Goal: Task Accomplishment & Management: Use online tool/utility

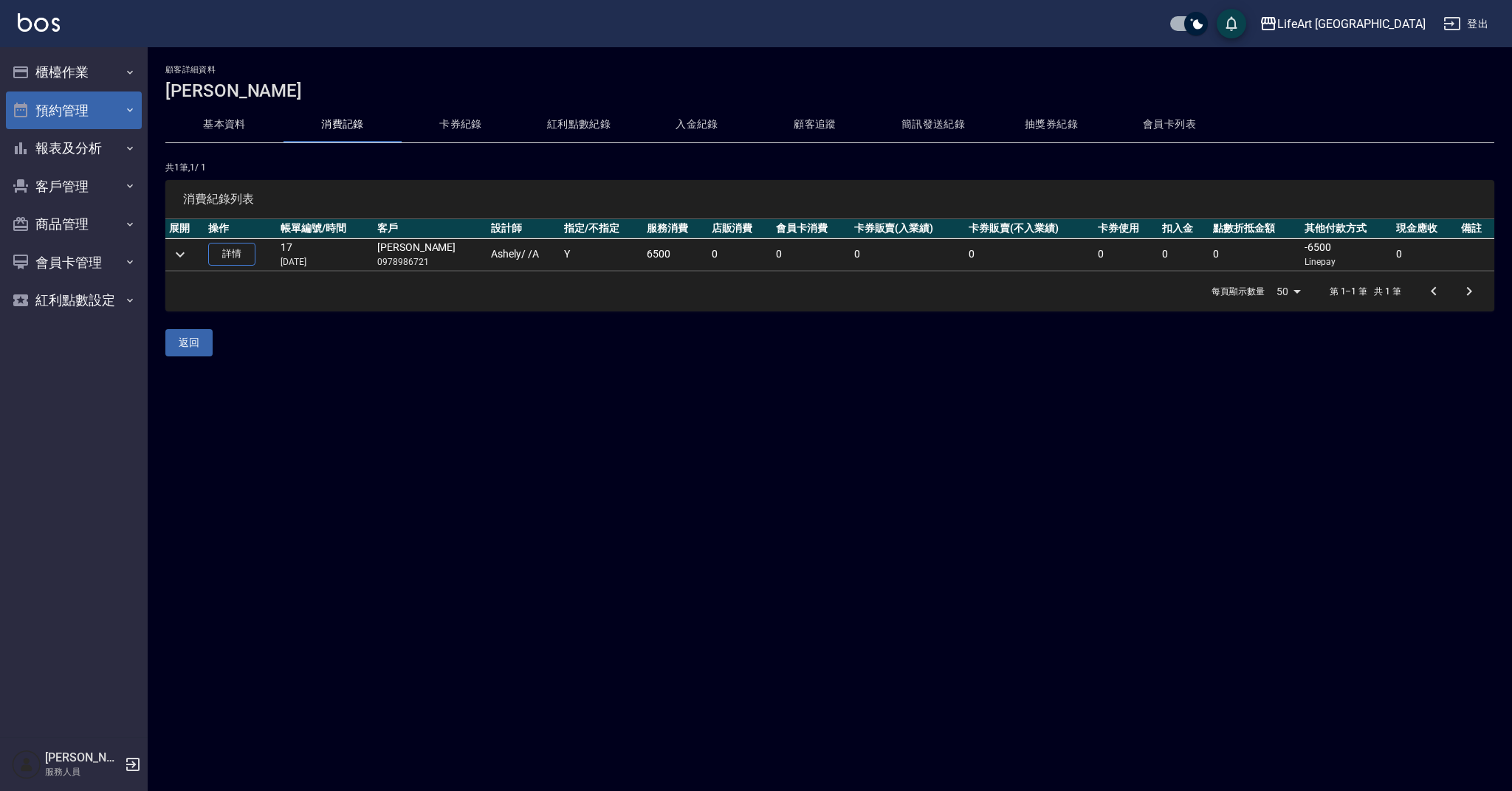
click at [110, 101] on button "預約管理" at bounding box center [74, 110] width 136 height 38
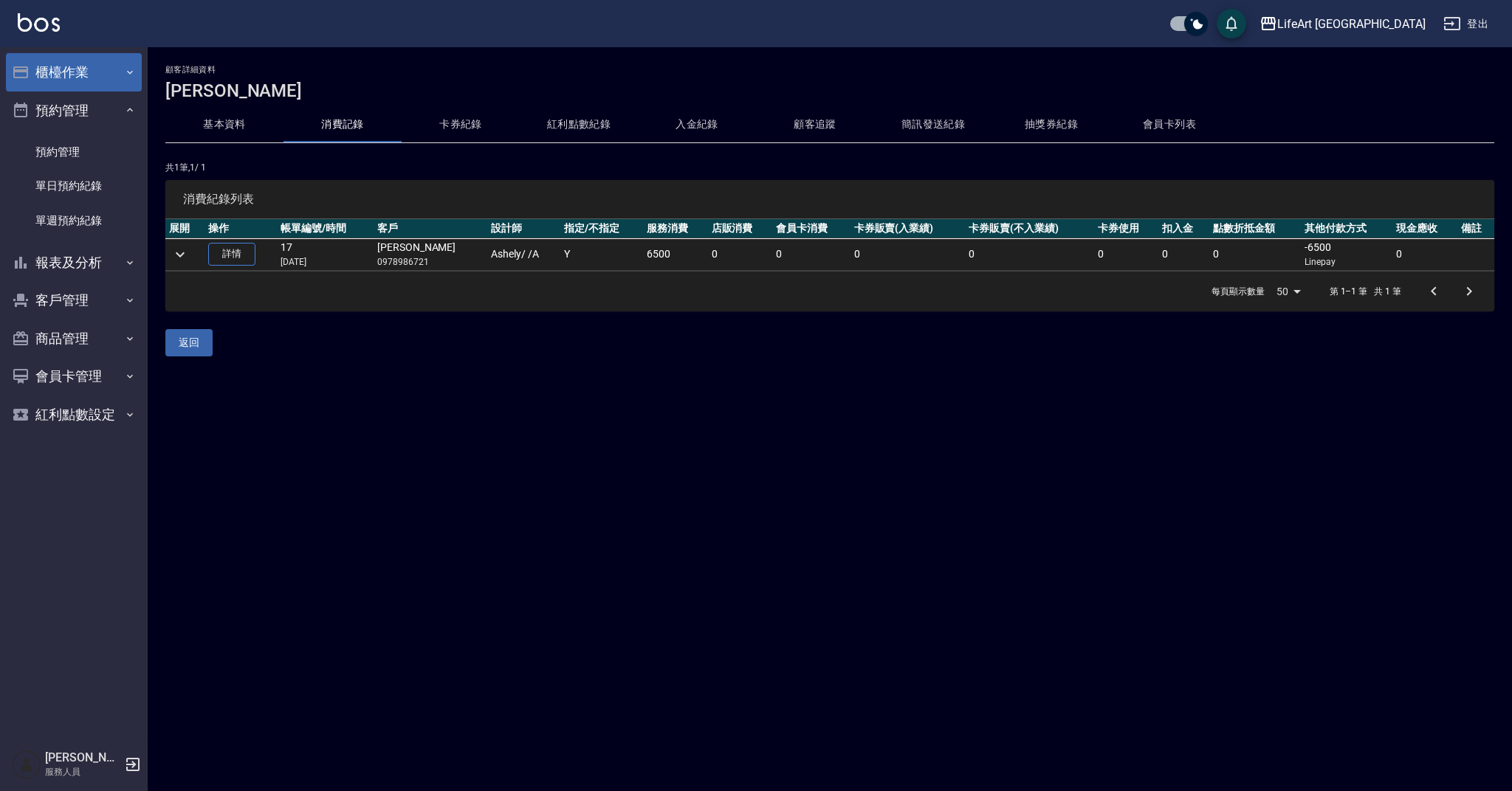
click at [114, 74] on button "櫃檯作業" at bounding box center [74, 72] width 136 height 38
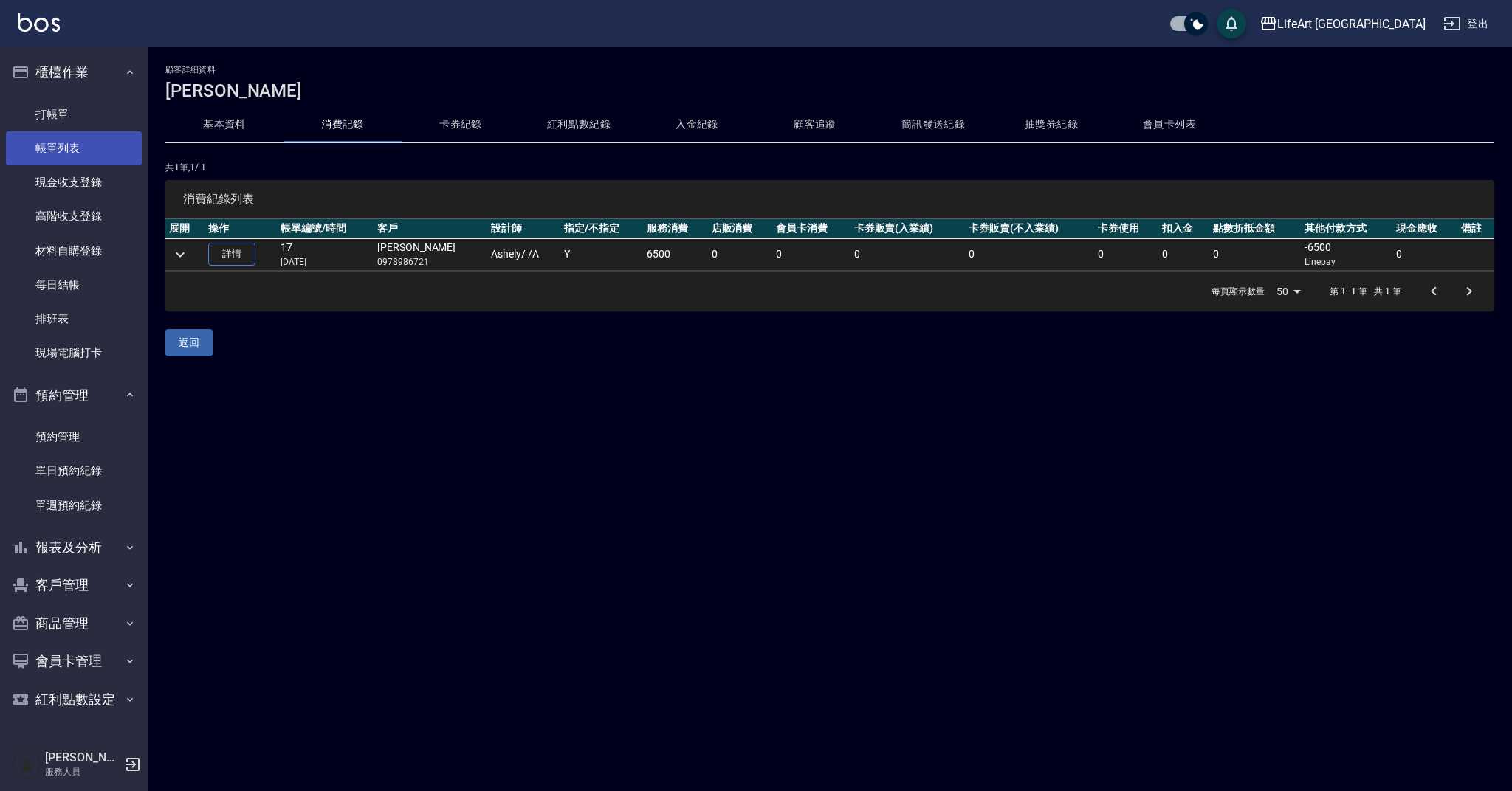
click at [103, 148] on link "帳單列表" at bounding box center [74, 148] width 136 height 34
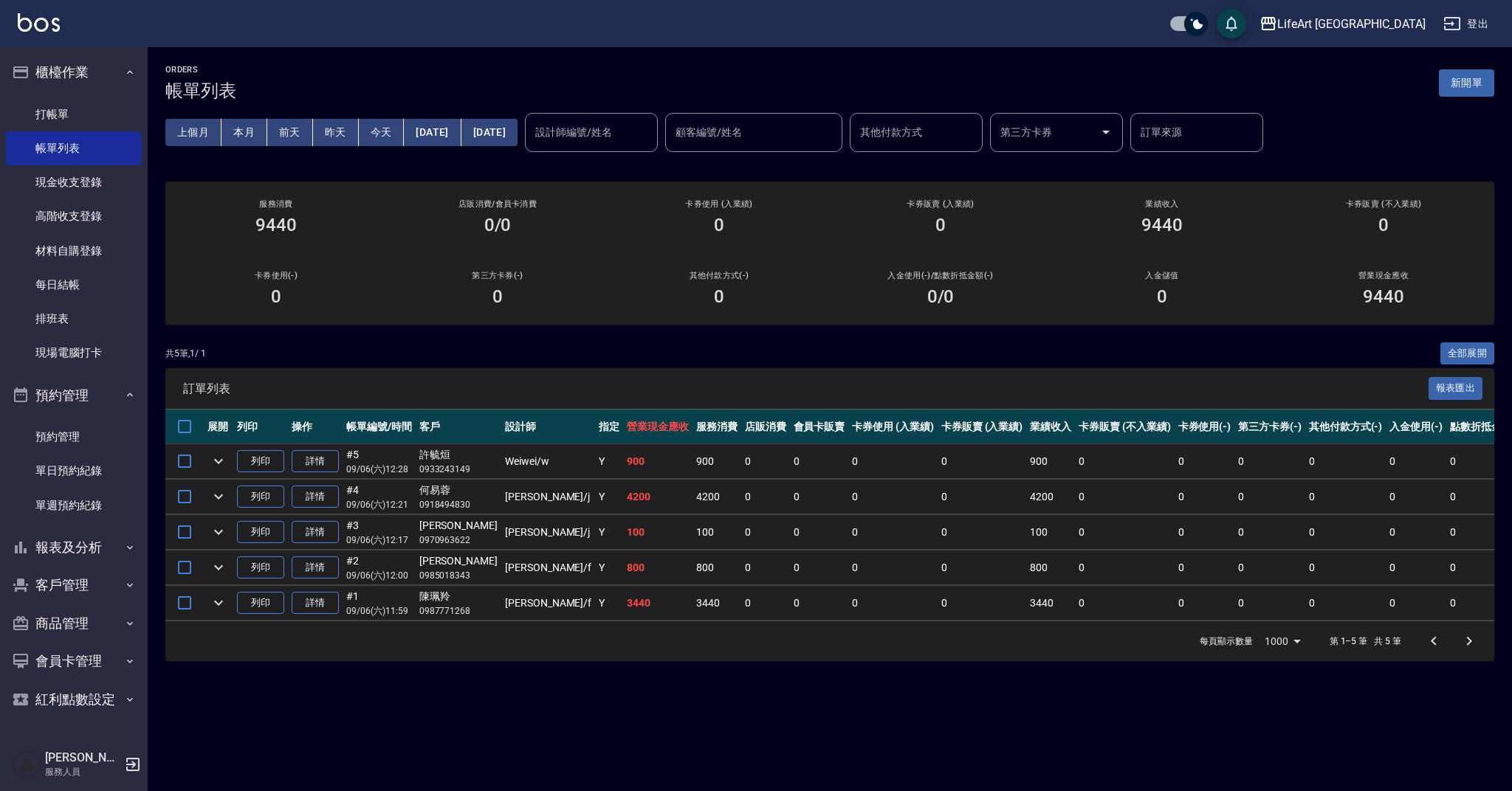
click at [1462, 84] on button "新開單" at bounding box center [1466, 83] width 55 height 27
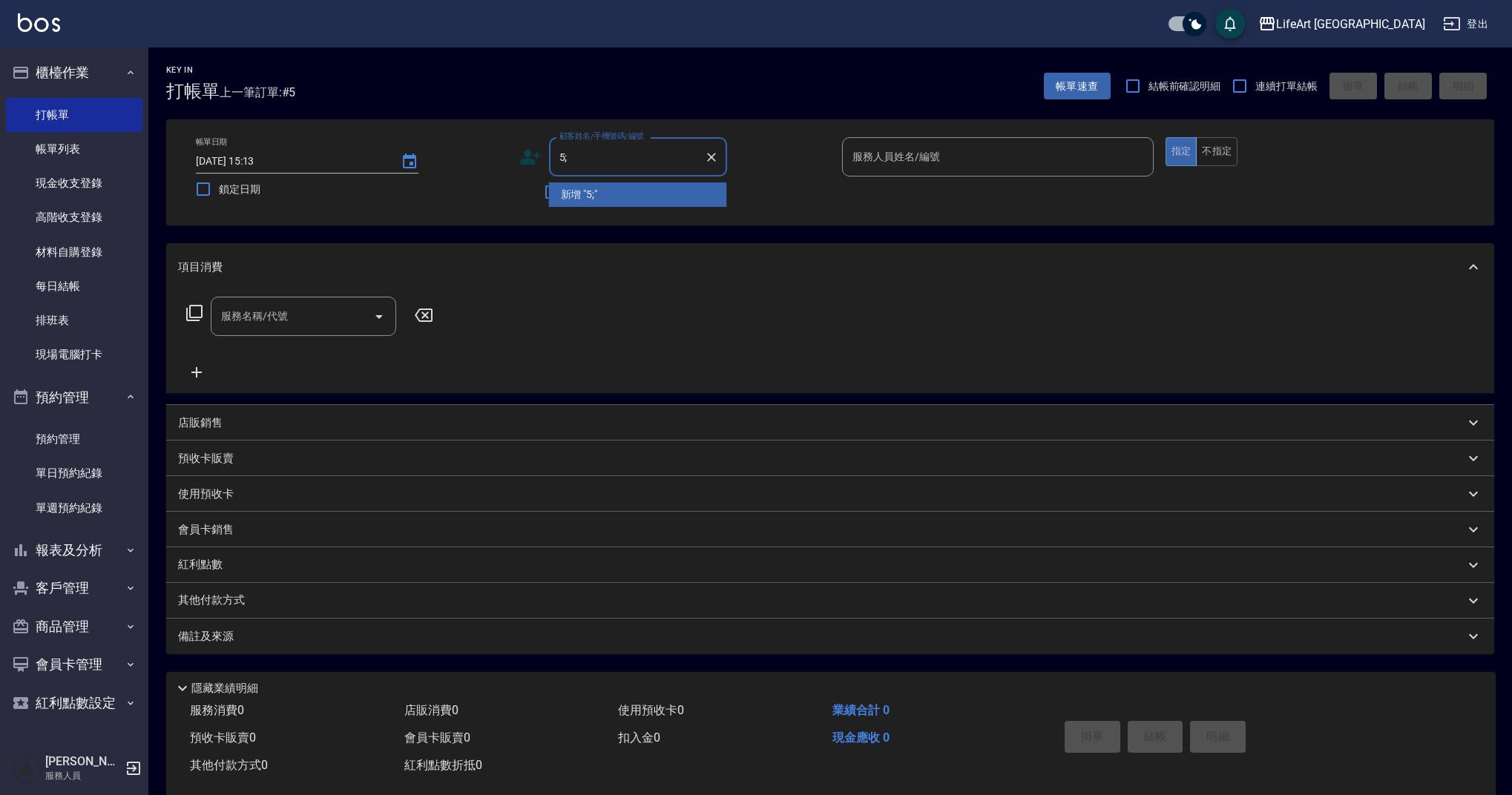
type input "5"
type input "張"
drag, startPoint x: 622, startPoint y: 196, endPoint x: 569, endPoint y: 170, distance: 59.0
click at [622, 196] on li "[PERSON_NAME]/0903052029/" at bounding box center [638, 195] width 178 height 25
type input "[PERSON_NAME]/0903052029/"
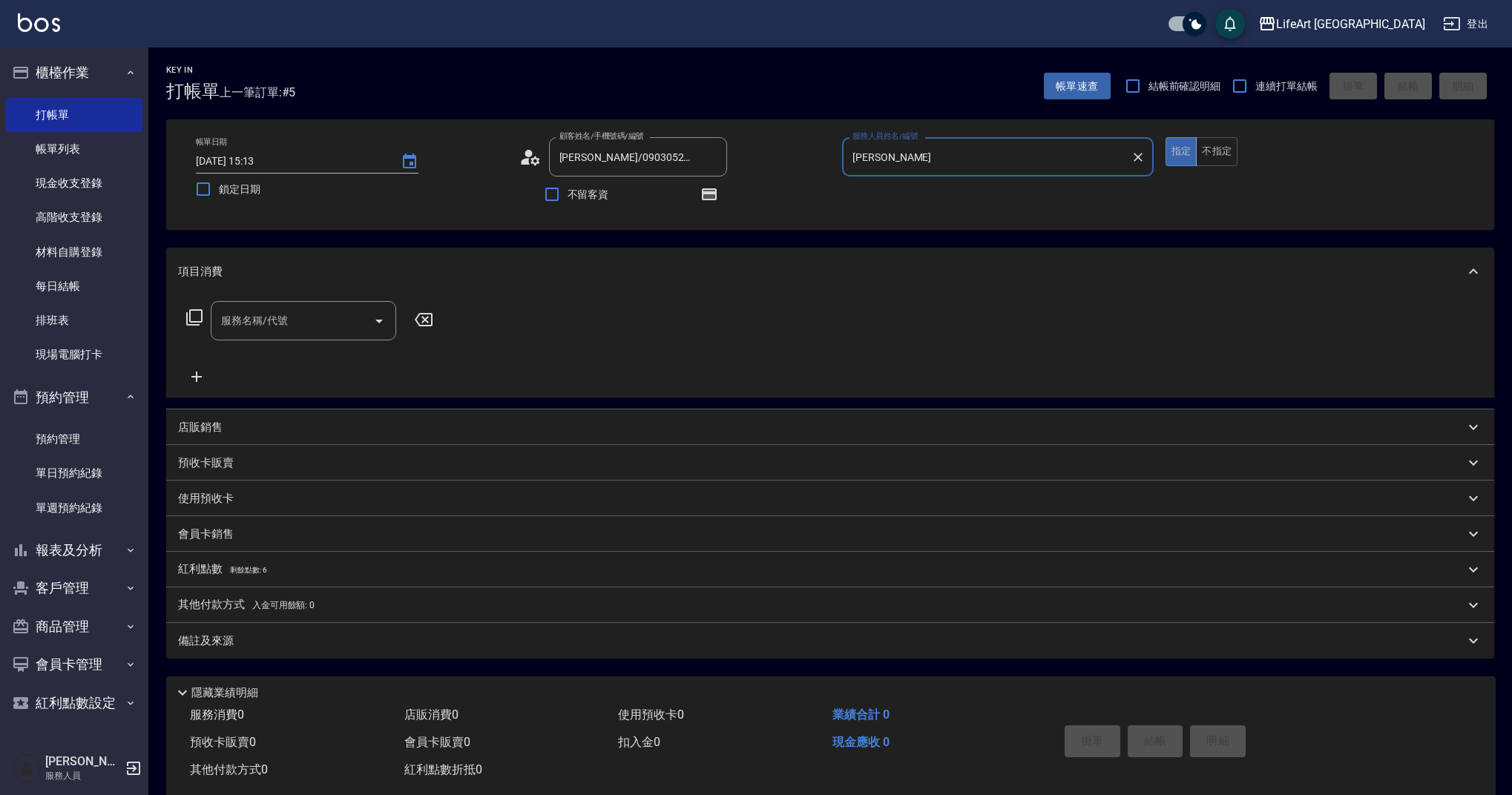
type input "[PERSON_NAME]"
click at [529, 155] on circle at bounding box center [528, 154] width 7 height 7
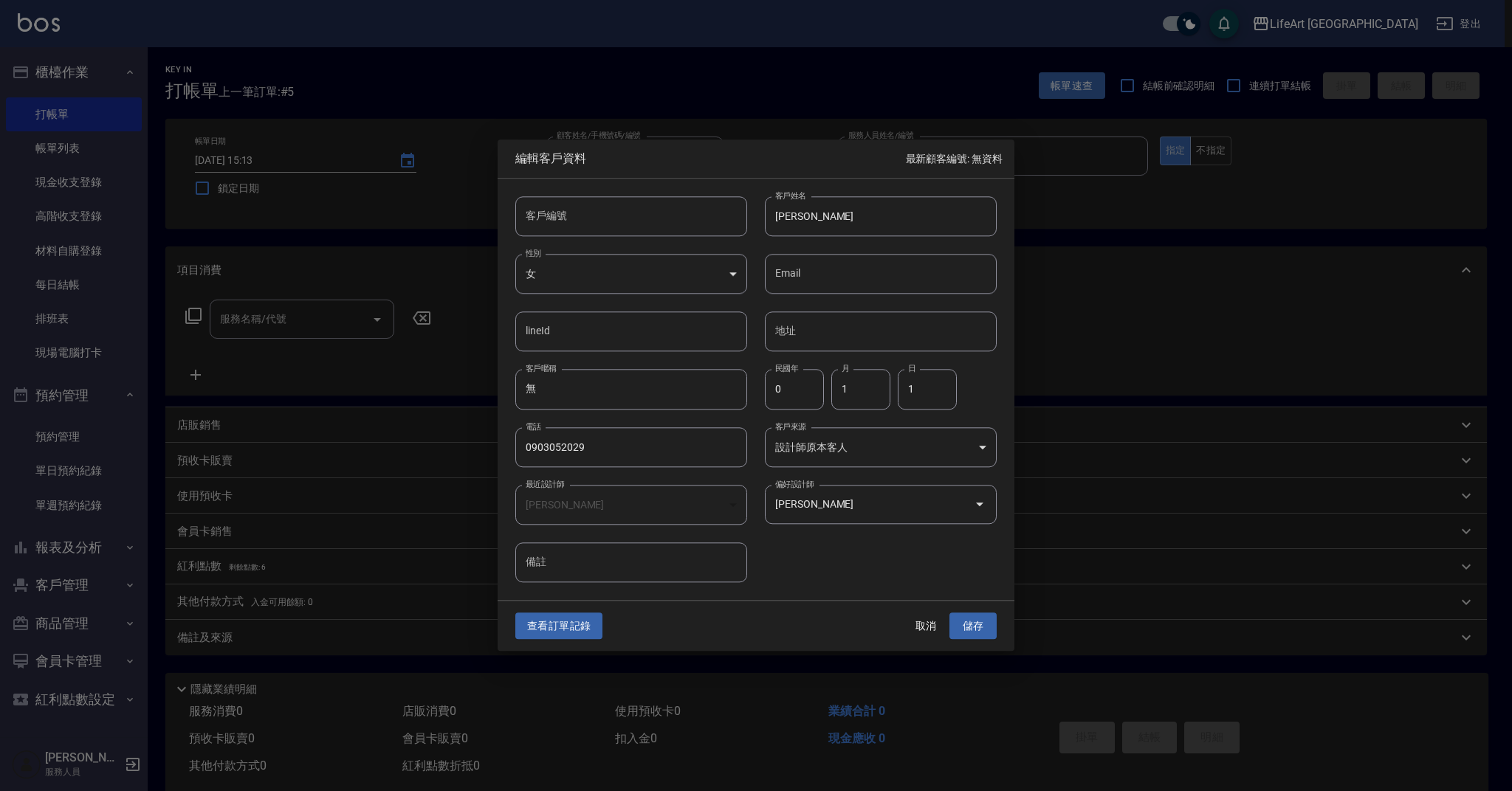
click at [850, 543] on div "客戶編號 客戶編號 客戶姓名 [PERSON_NAME] 客戶姓名 性別 女 [DEMOGRAPHIC_DATA] 性別 Email Email lineId…" at bounding box center [746, 380] width 499 height 404
click at [863, 396] on input "1" at bounding box center [861, 390] width 59 height 40
type input "9"
click at [941, 389] on input "1" at bounding box center [927, 390] width 59 height 40
type input "14"
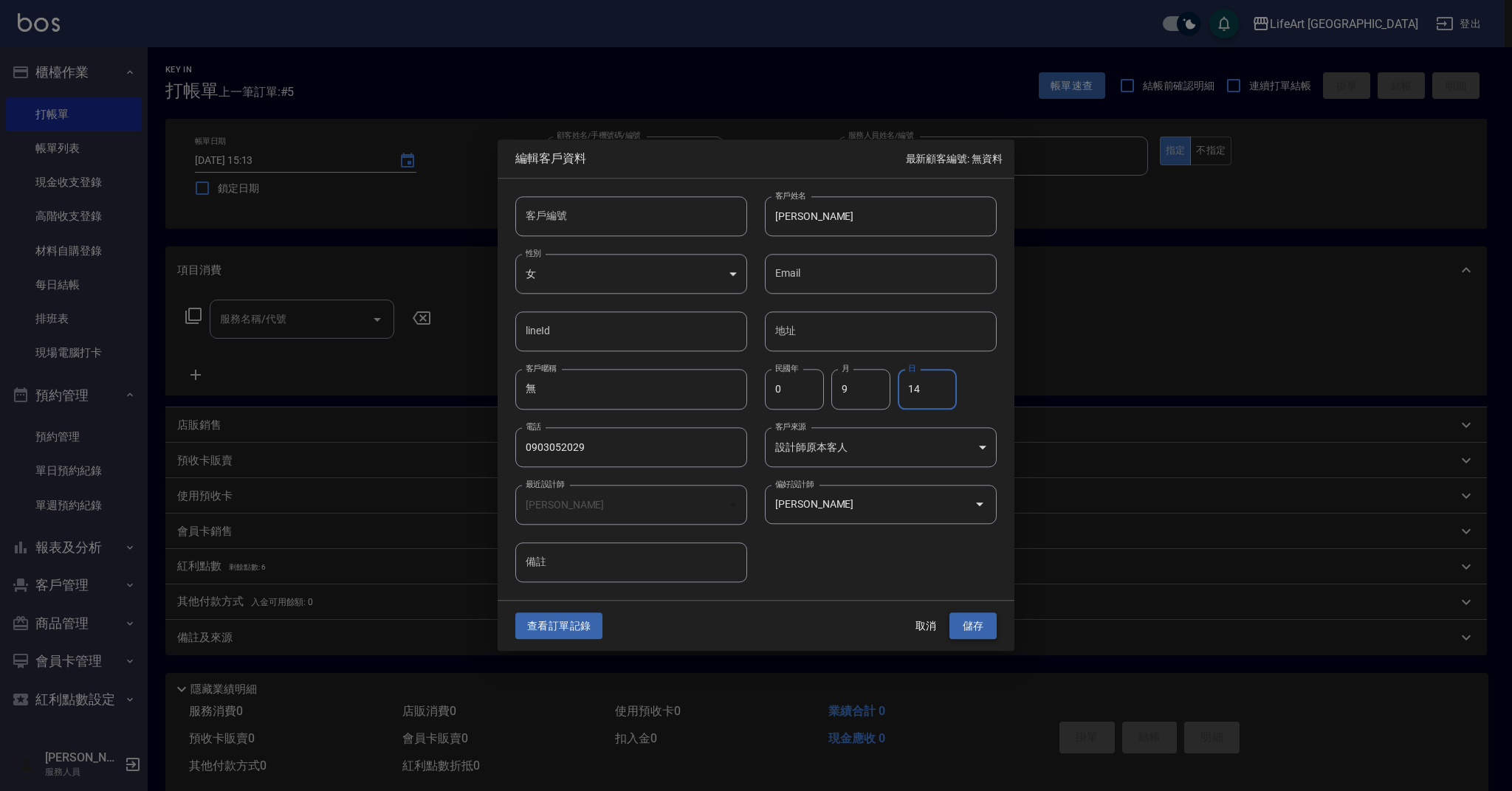
click at [974, 624] on button "儲存" at bounding box center [973, 626] width 47 height 27
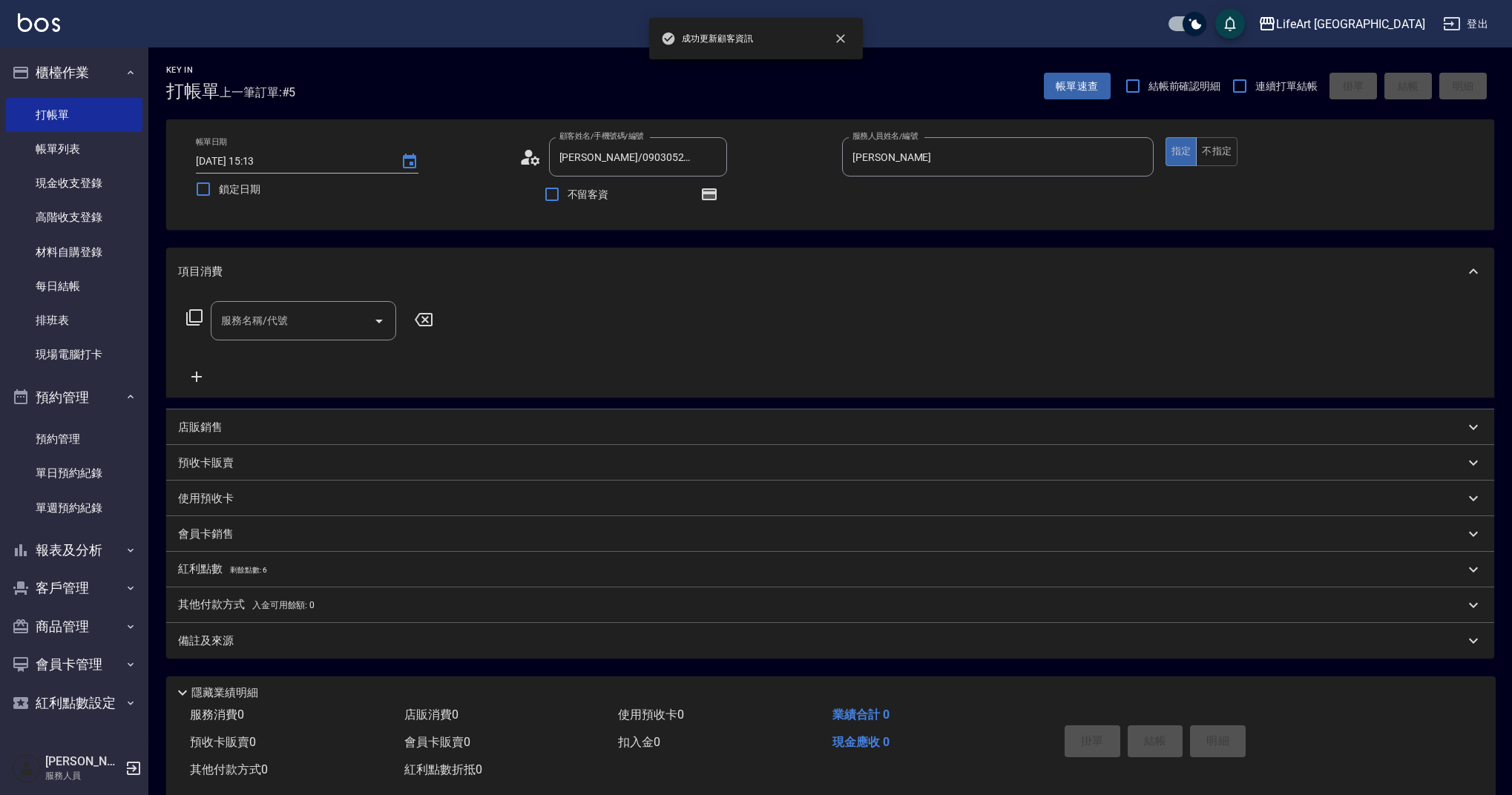
click at [945, 230] on div "Key In 打帳單 上一筆訂單:#5 帳單速查 結帳前確認明細 連續打單結帳 掛單 結帳 明細 帳單日期 [DATE] 15:13 鎖定日期 顧客姓名/手機…" at bounding box center [829, 433] width 1363 height 772
click at [715, 195] on icon "button" at bounding box center [709, 194] width 15 height 12
click at [855, 244] on div "Key In 打帳單 上一筆訂單:#5 帳單速查 結帳前確認明細 連續打單結帳 掛單 結帳 明細 帳單日期 [DATE] 15:13 鎖定日期 顧客姓名/手機…" at bounding box center [829, 433] width 1363 height 772
click at [715, 159] on icon "Clear" at bounding box center [711, 157] width 15 height 15
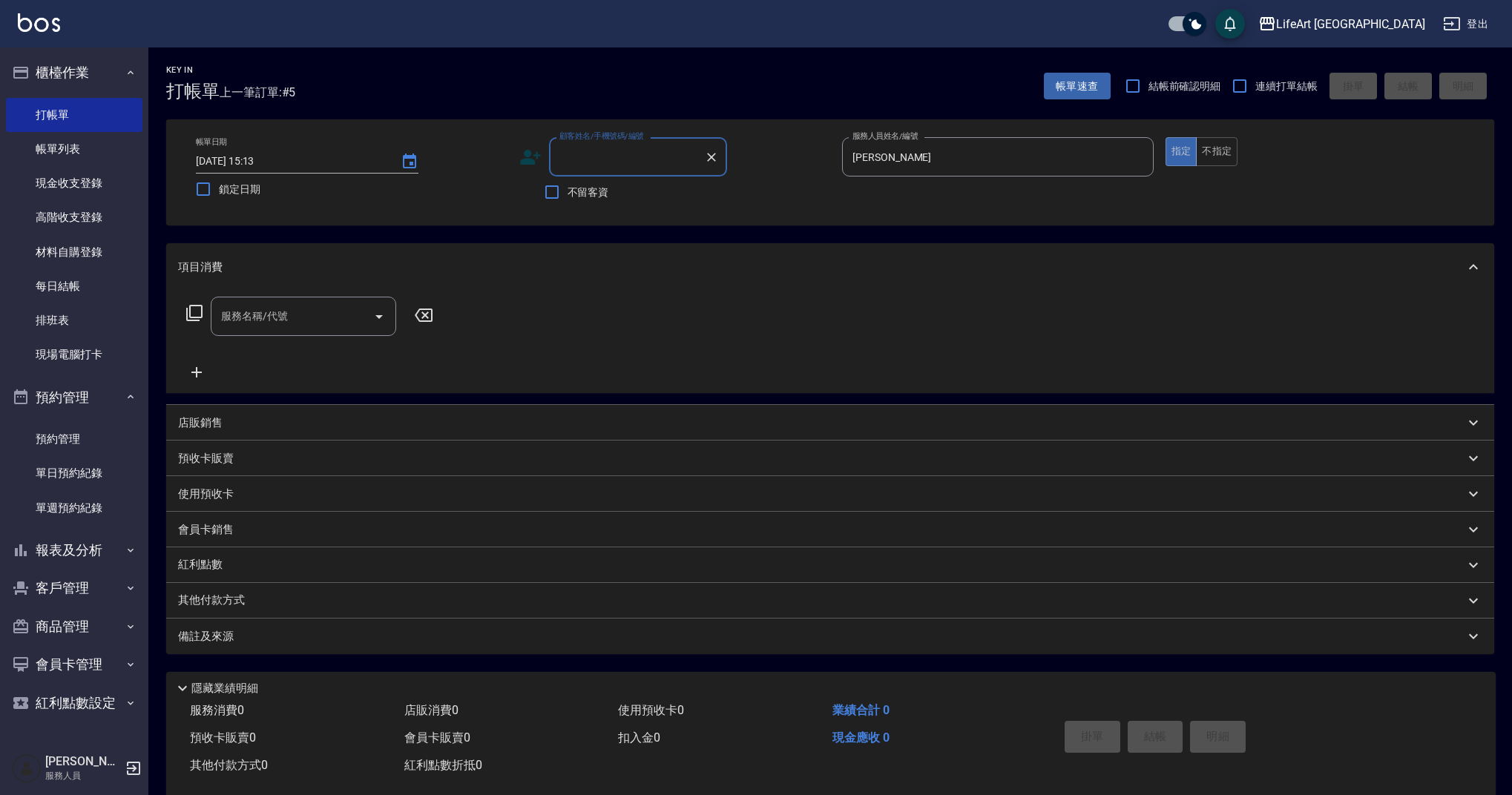
click at [637, 155] on input "顧客姓名/手機號碼/編號" at bounding box center [626, 156] width 143 height 26
click at [664, 196] on li "[PERSON_NAME]/0925753353/null" at bounding box center [638, 195] width 178 height 25
type input "[PERSON_NAME]/0925753353/null"
type input "Weiwei-w"
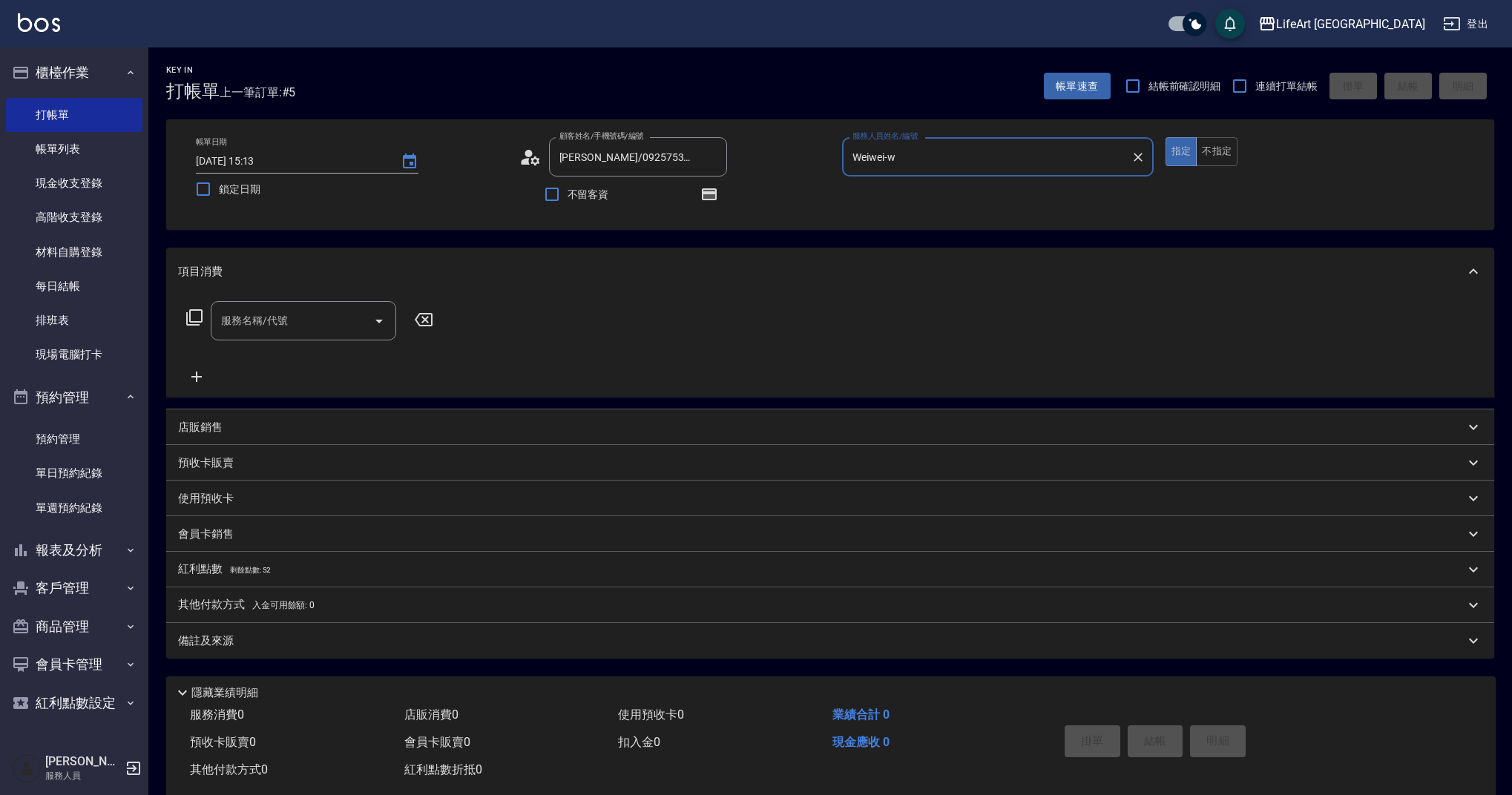
click at [529, 161] on icon at bounding box center [530, 157] width 22 height 22
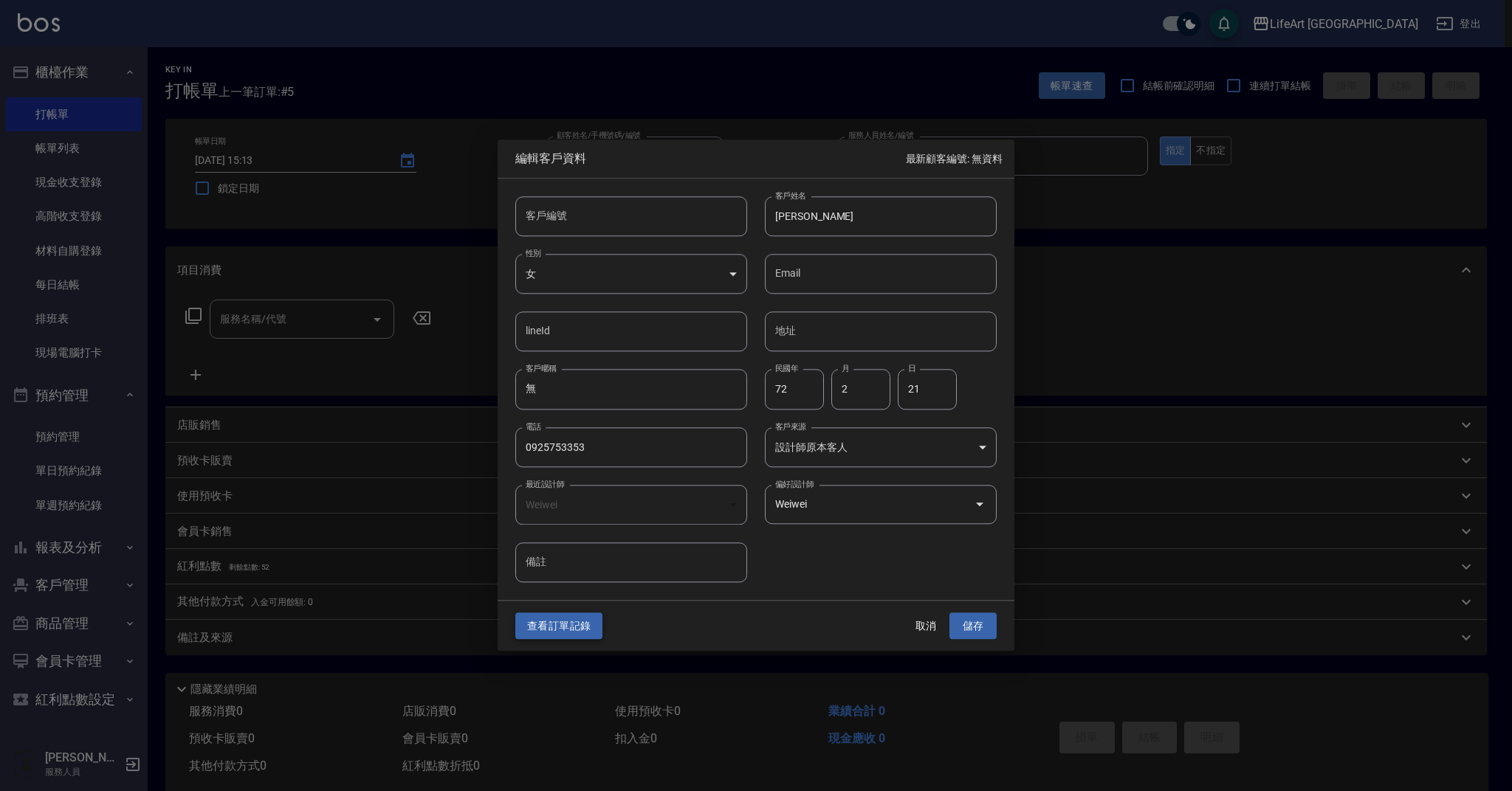
click at [553, 629] on button "查看訂單記錄" at bounding box center [558, 626] width 87 height 27
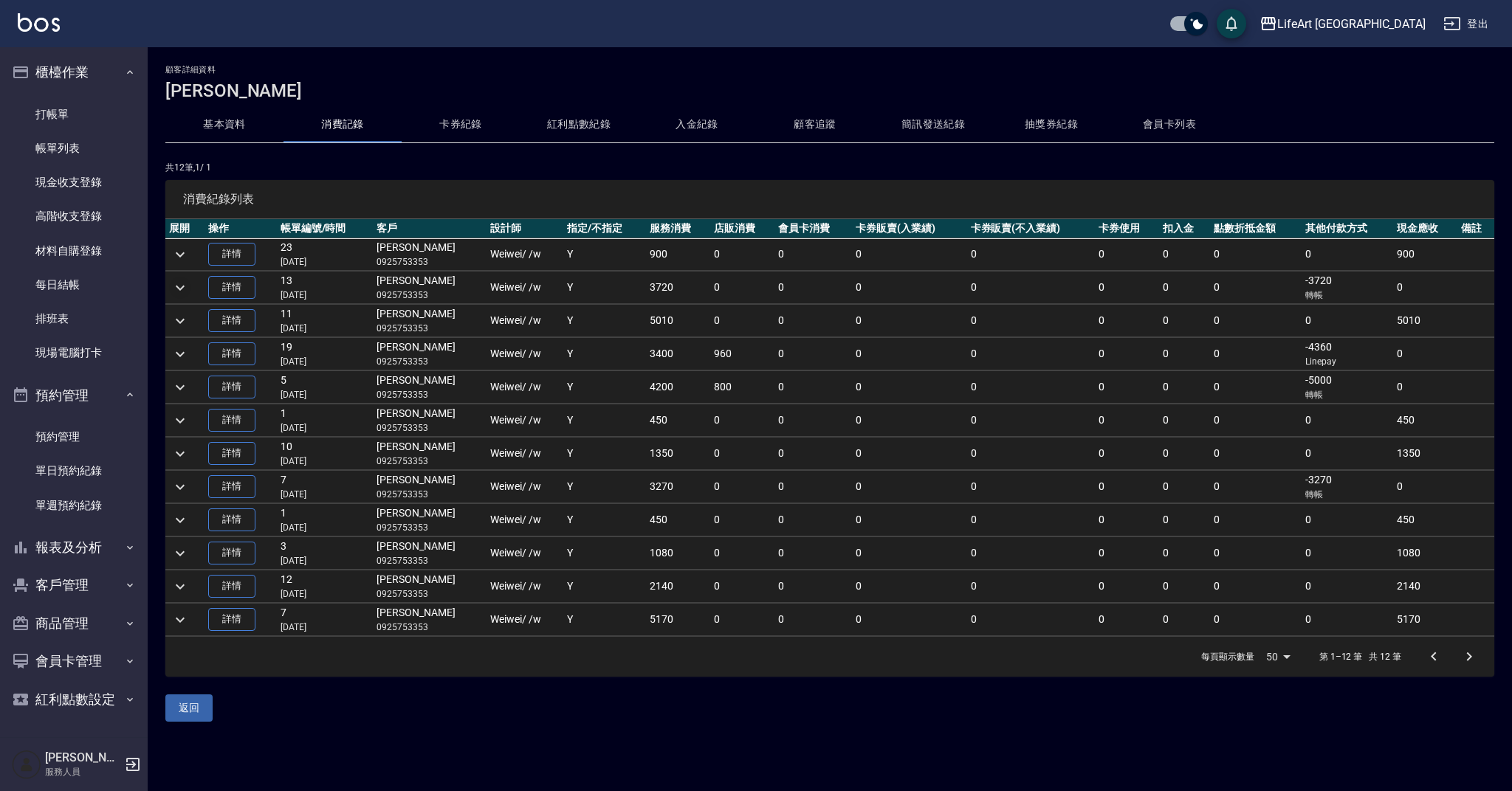
click at [184, 290] on icon "expand row" at bounding box center [180, 288] width 18 height 18
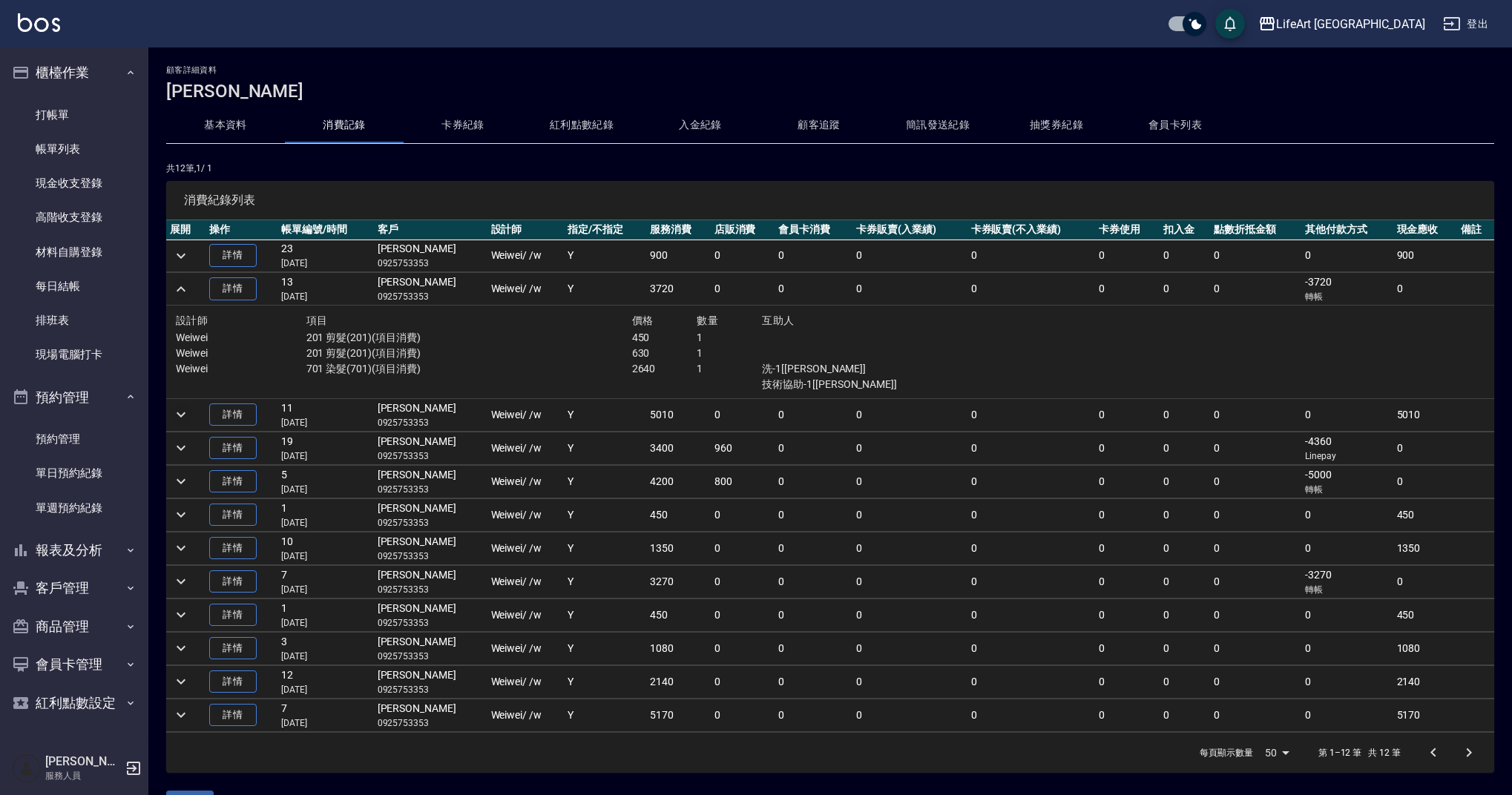
click at [188, 410] on icon "expand row" at bounding box center [181, 415] width 18 height 18
